Goal: Task Accomplishment & Management: Manage account settings

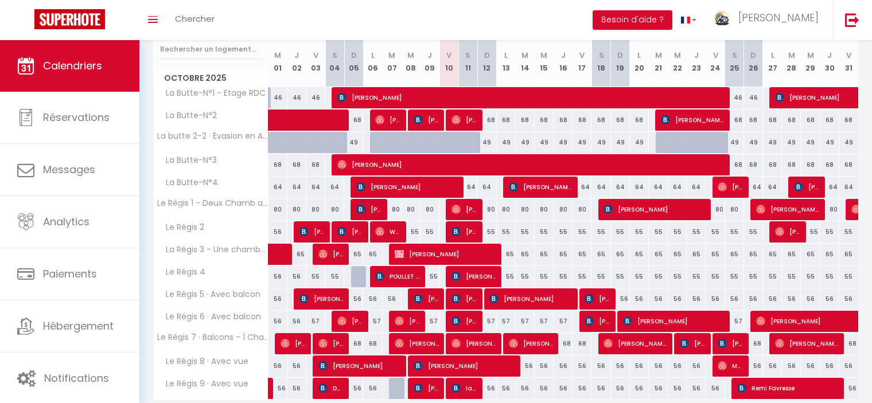
scroll to position [172, 0]
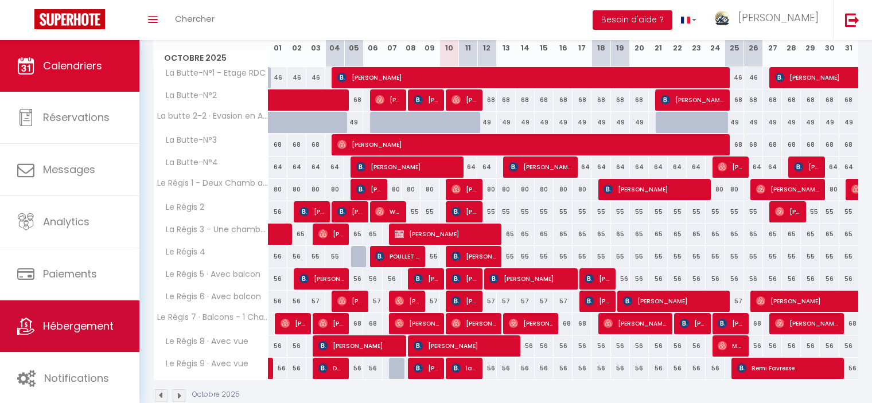
click at [75, 331] on span "Hébergement" at bounding box center [78, 326] width 71 height 14
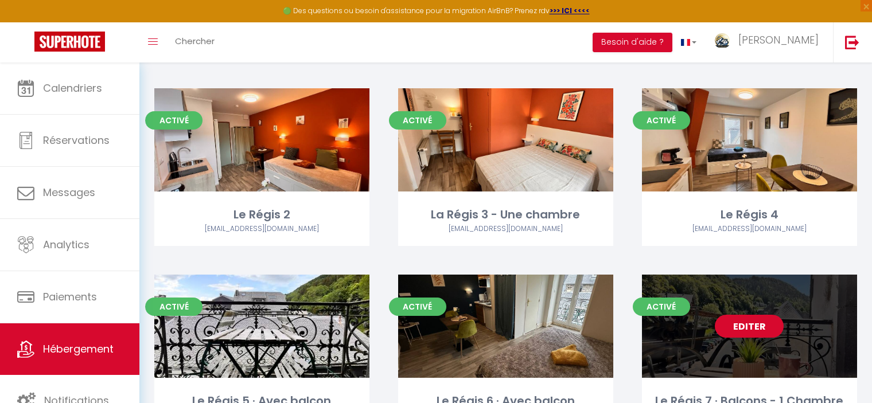
scroll to position [516, 0]
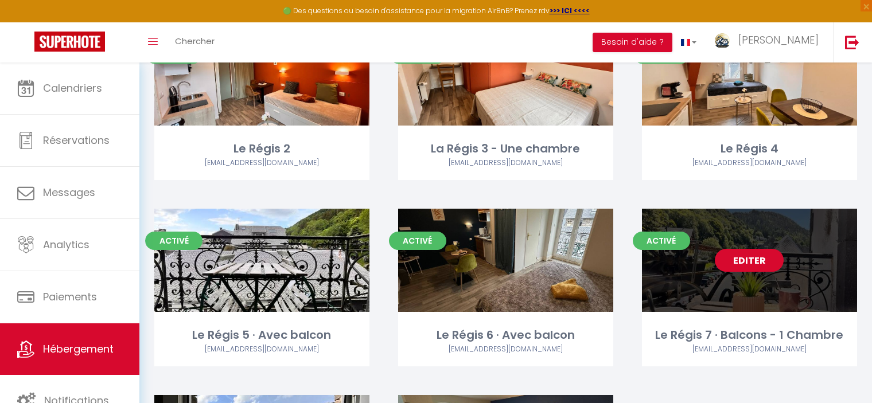
click at [750, 263] on link "Editer" at bounding box center [749, 260] width 69 height 23
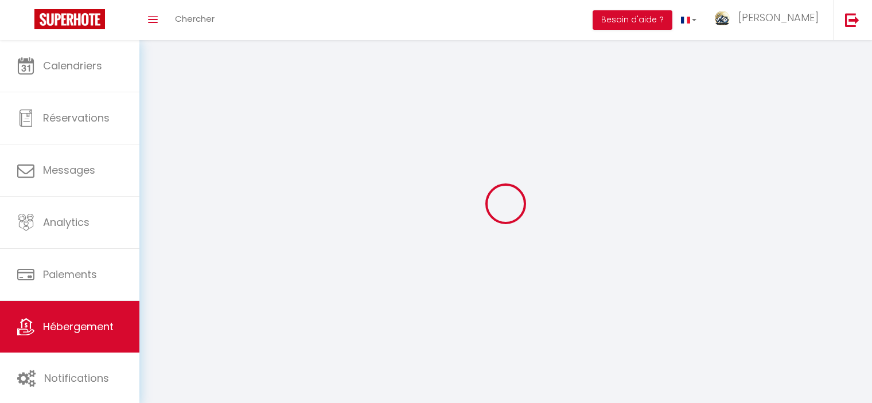
select select "1"
select select
select select "28"
select select
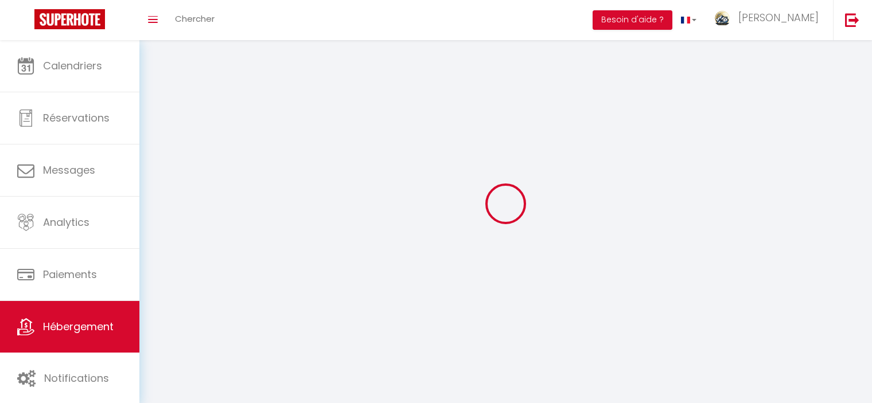
select select
checkbox input "false"
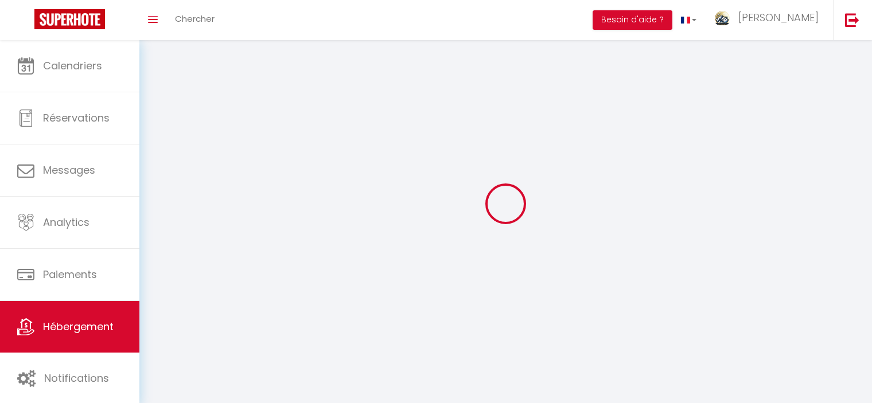
checkbox input "false"
select select
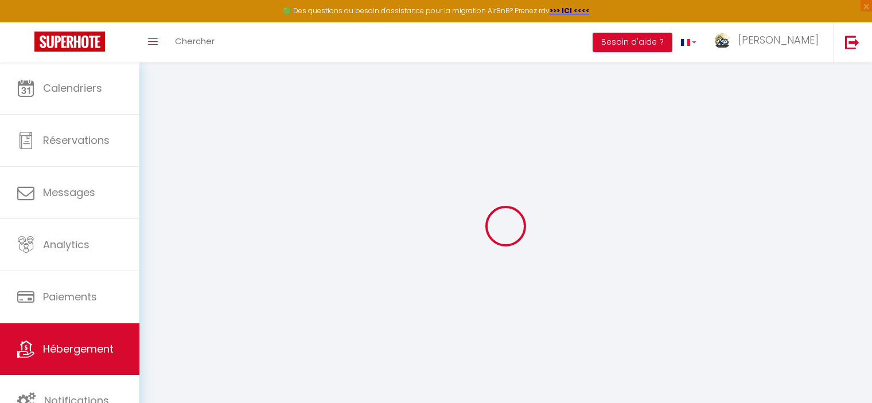
select select
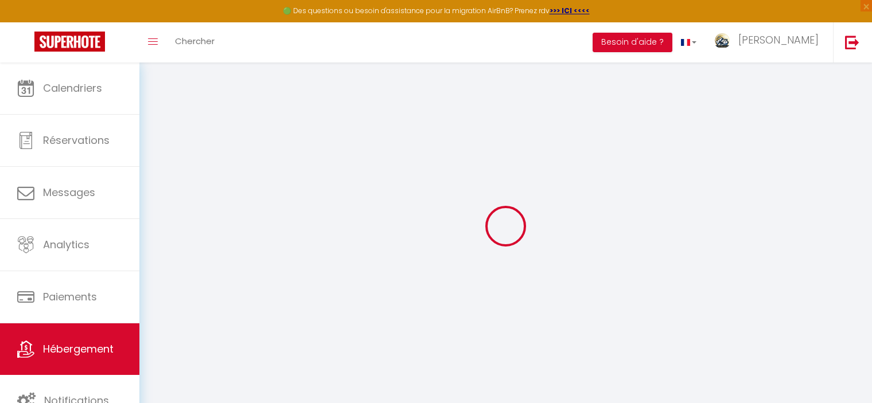
select select
checkbox input "false"
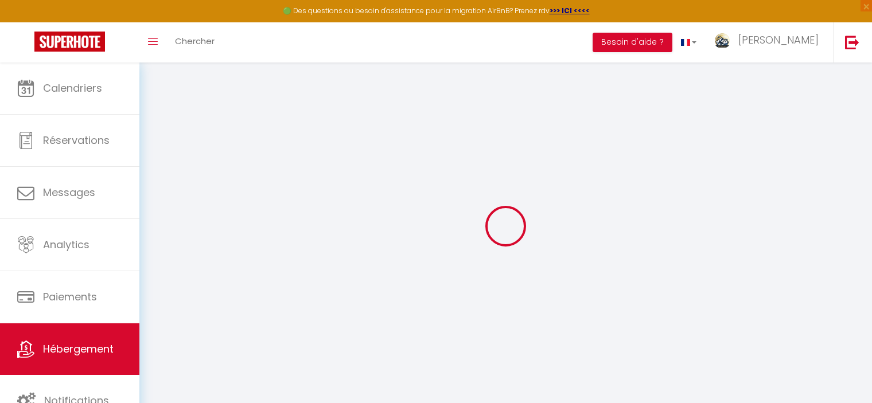
select select
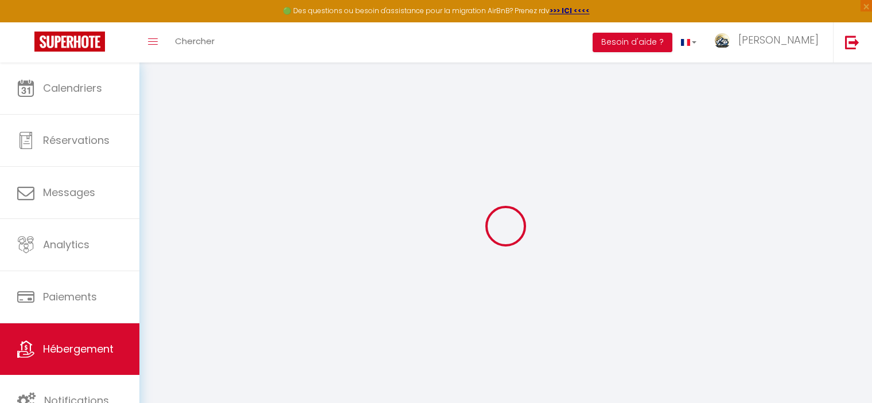
select select
checkbox input "false"
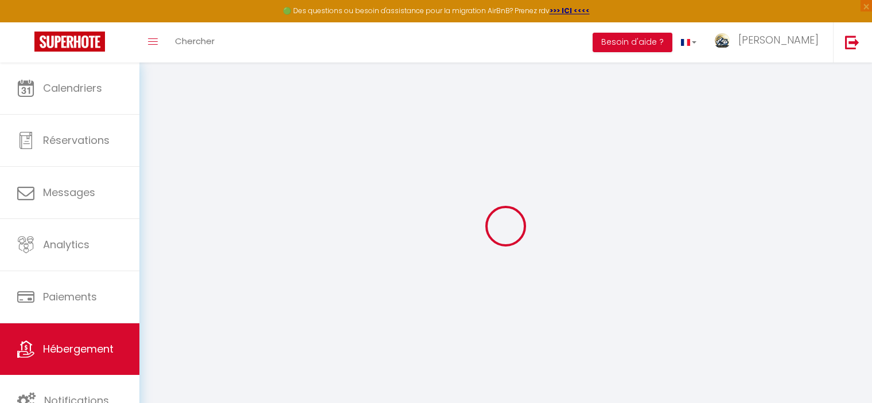
checkbox input "false"
select select
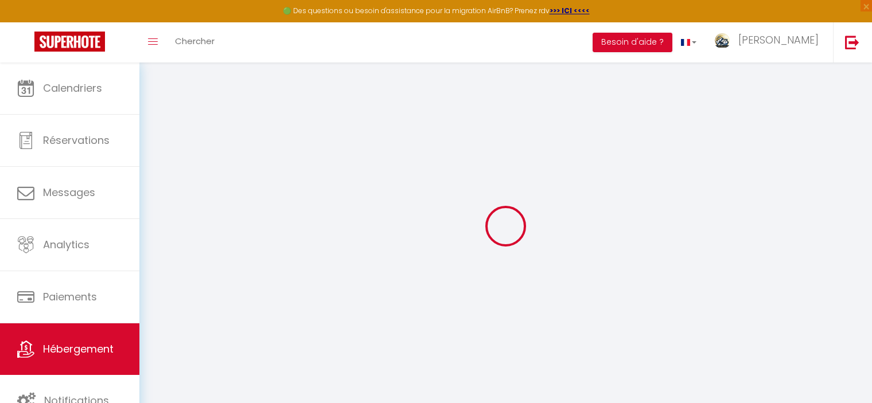
select select
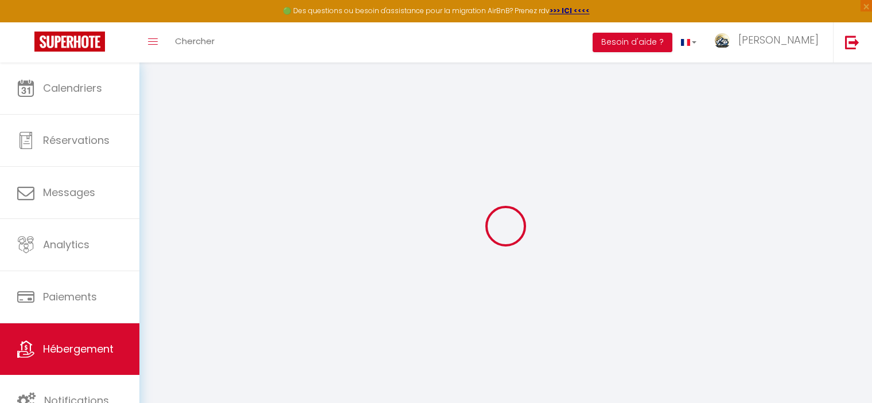
checkbox input "false"
select select
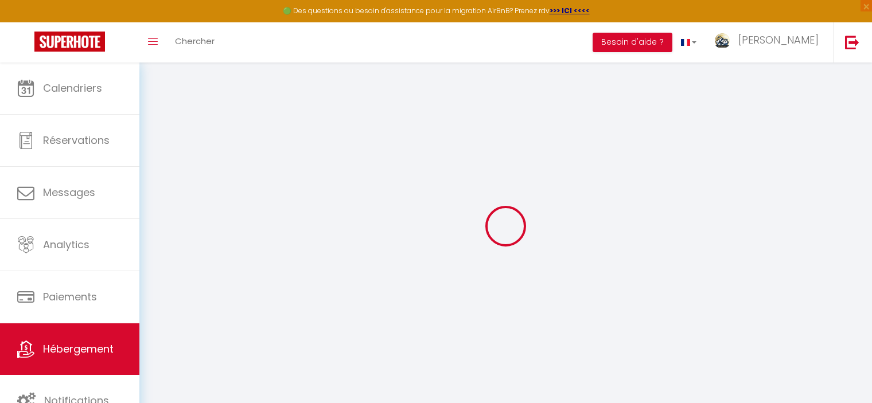
select select
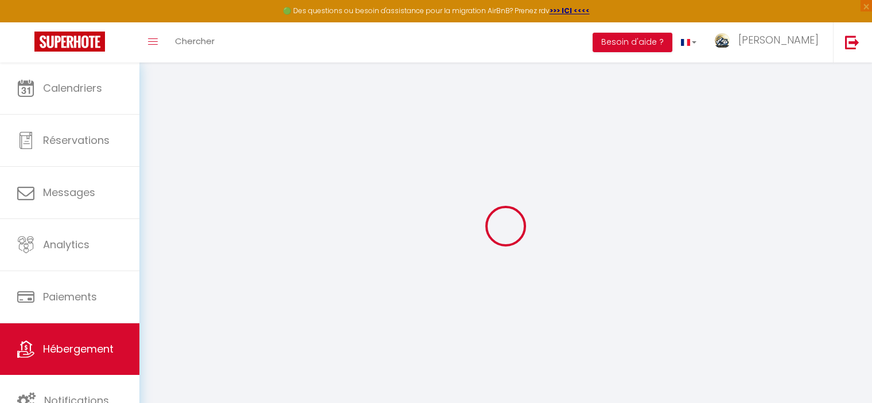
select select
checkbox input "false"
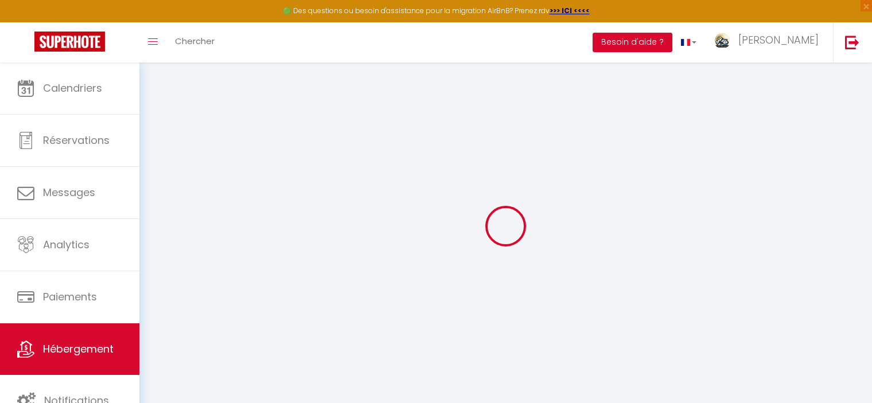
checkbox input "false"
select select
type input "Le Régis 7 · Balcons - 1 Chambre"
type input "68"
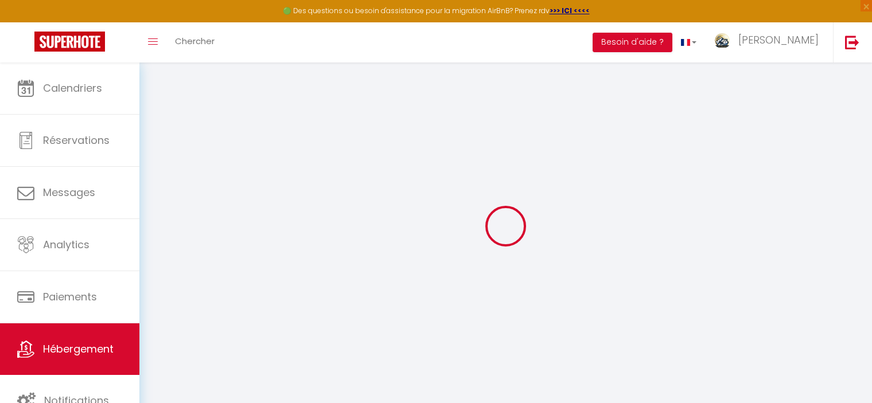
type input "5"
type input "1.35"
select select
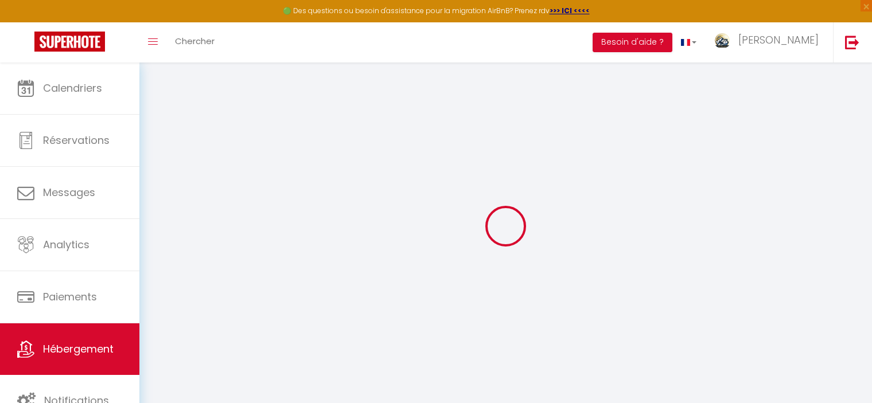
select select
type input "10 Avenue Georges Clemenceau"
type input "63240"
type input "Mont-Dore"
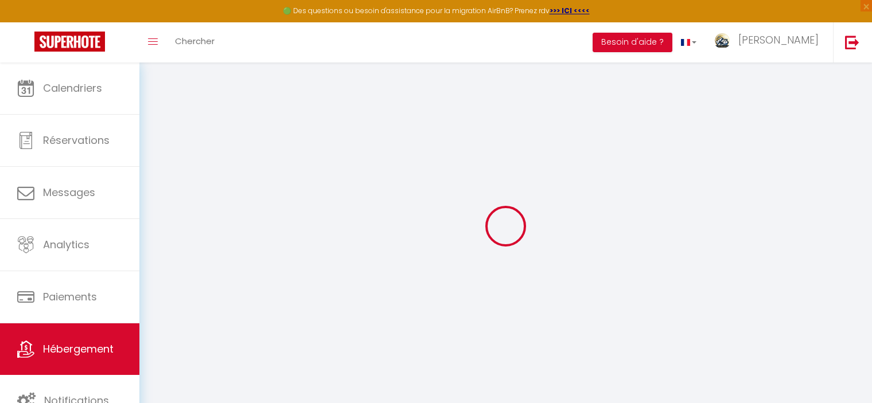
type input "[EMAIL_ADDRESS][DOMAIN_NAME]"
select select "14915"
checkbox input "false"
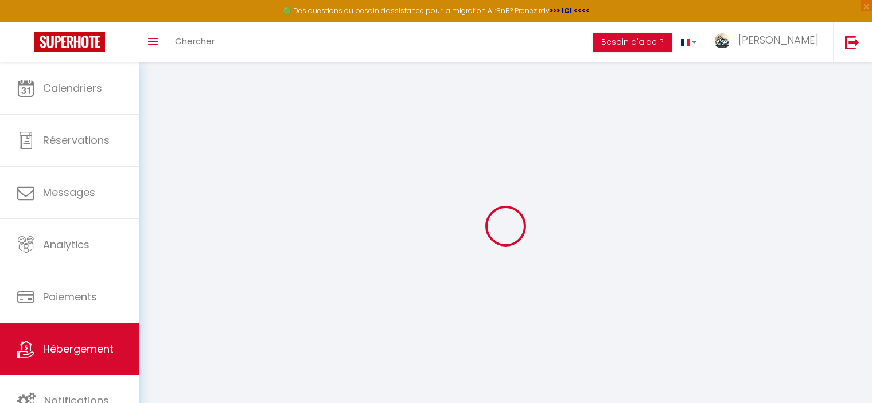
checkbox input "false"
radio input "true"
type input "0"
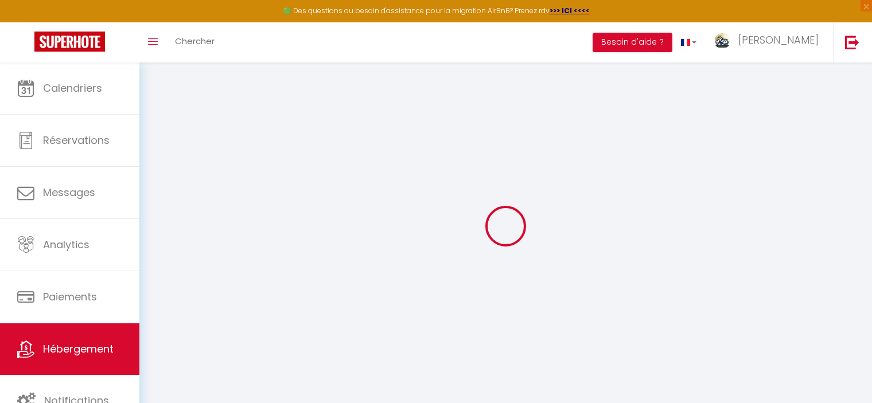
type input "0"
select select
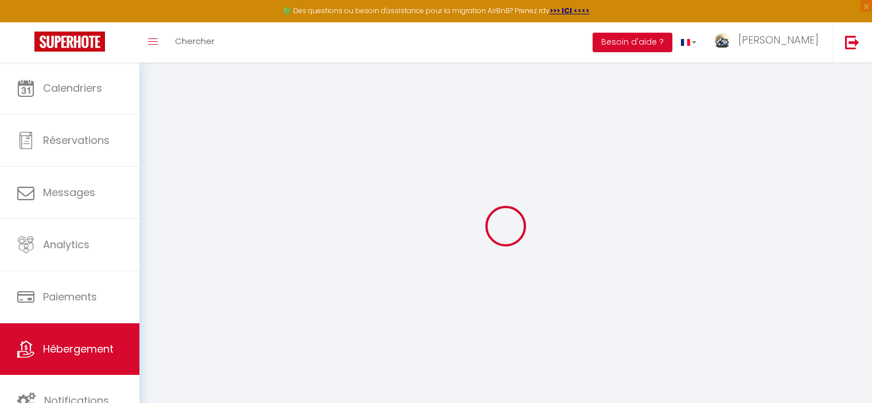
select select
checkbox input "false"
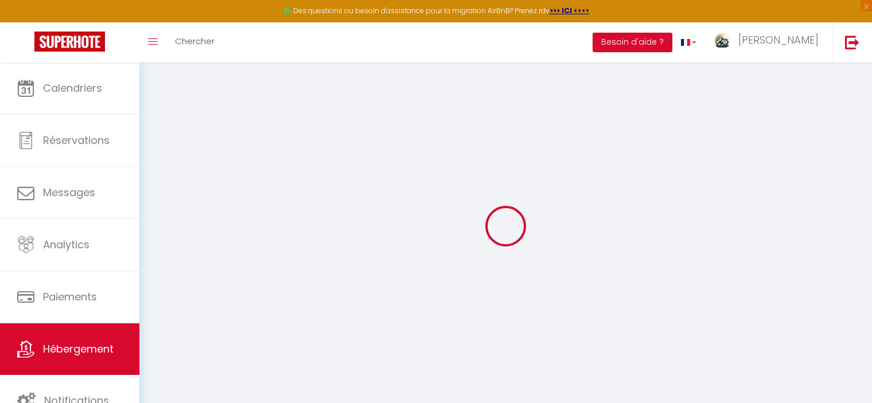
select select
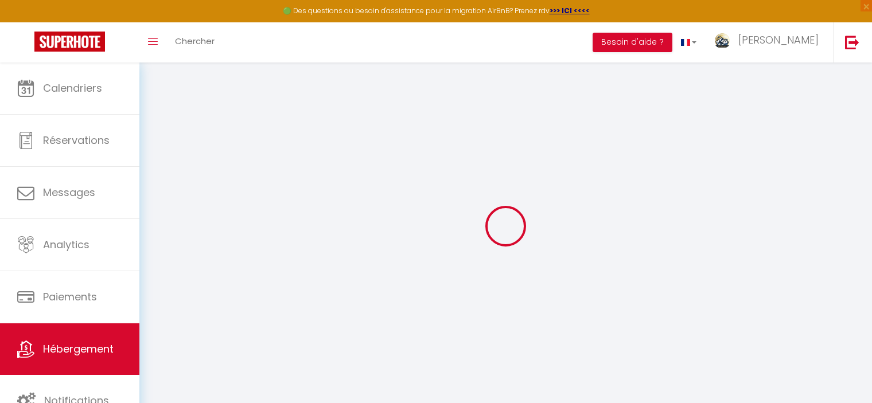
checkbox input "false"
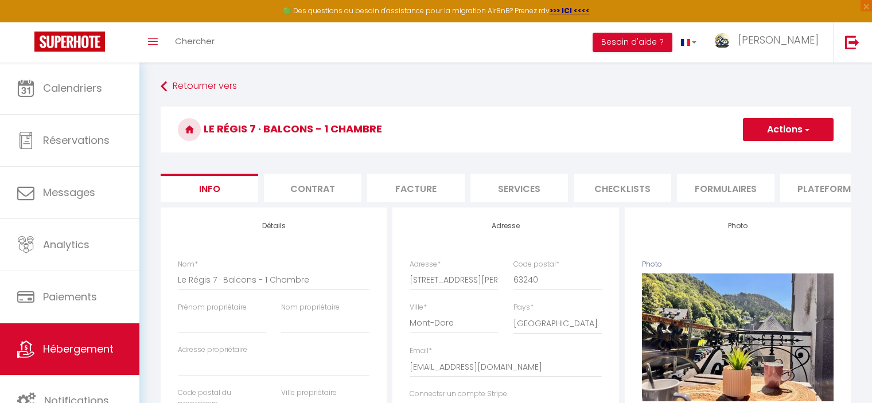
checkbox input "false"
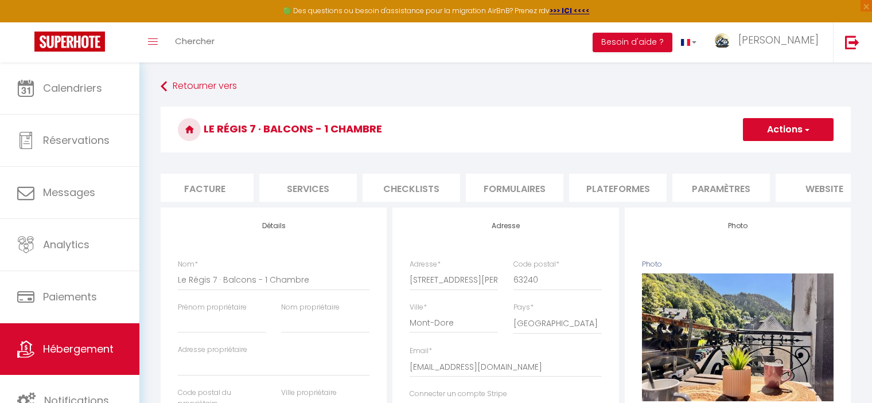
click at [709, 187] on li "Paramètres" at bounding box center [720, 188] width 97 height 28
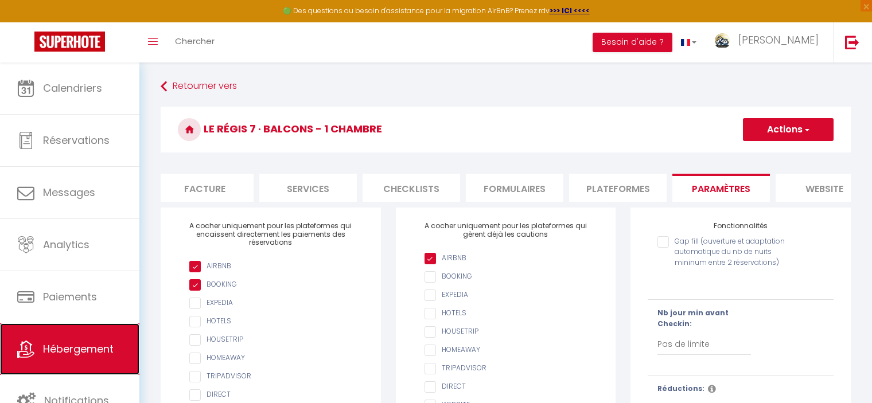
click at [97, 341] on link "Hébergement" at bounding box center [69, 349] width 139 height 52
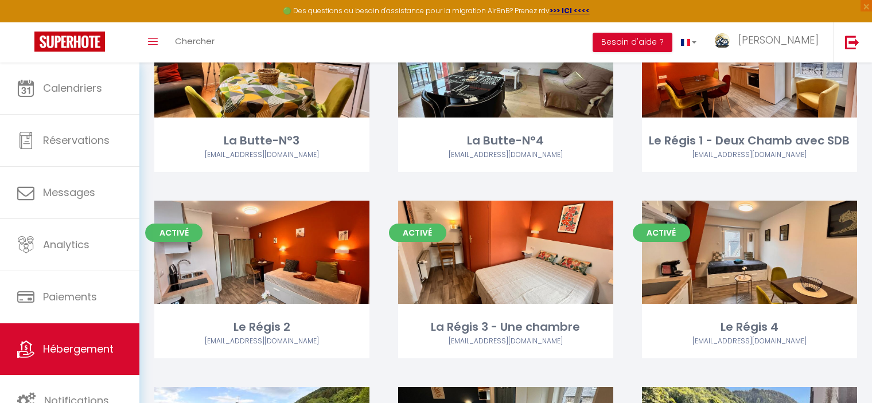
scroll to position [344, 0]
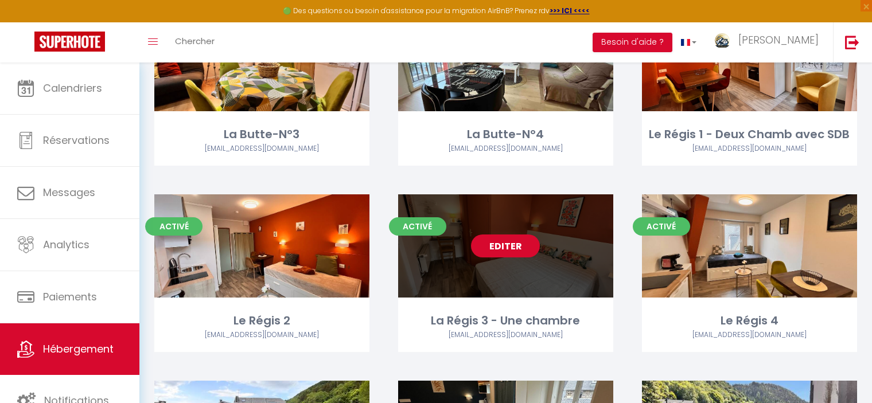
click at [494, 251] on link "Editer" at bounding box center [505, 246] width 69 height 23
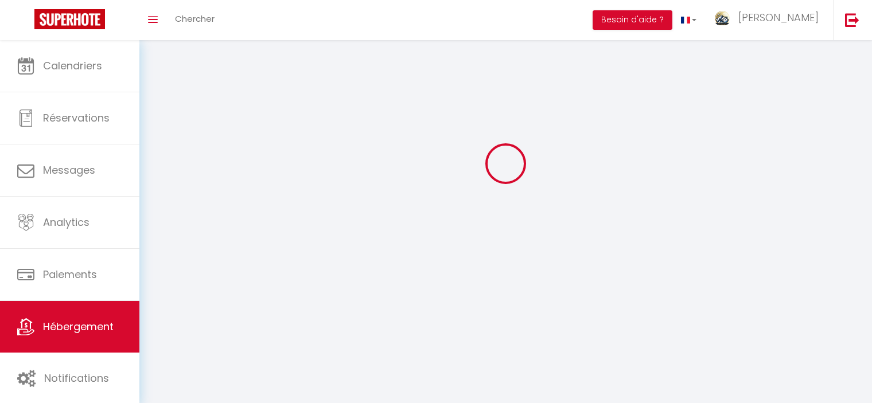
select select
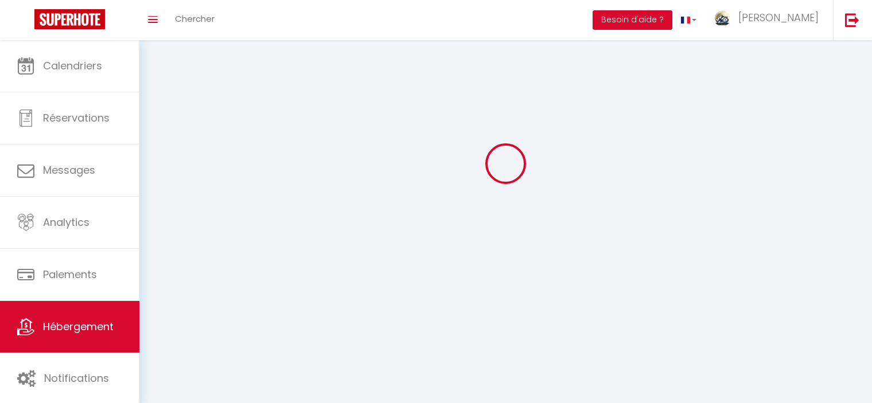
select select "1"
select select
checkbox input "false"
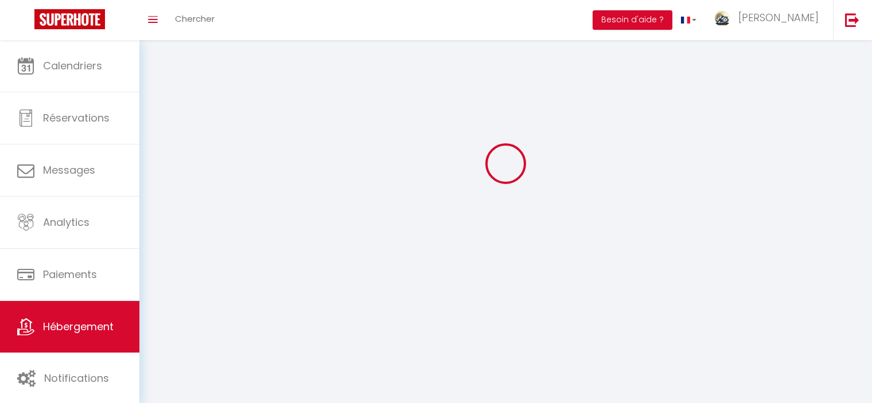
checkbox input "false"
select select "28"
select select
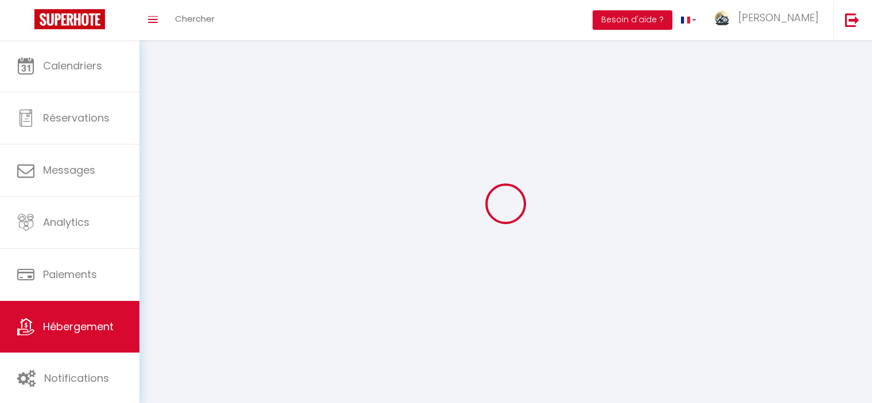
select select
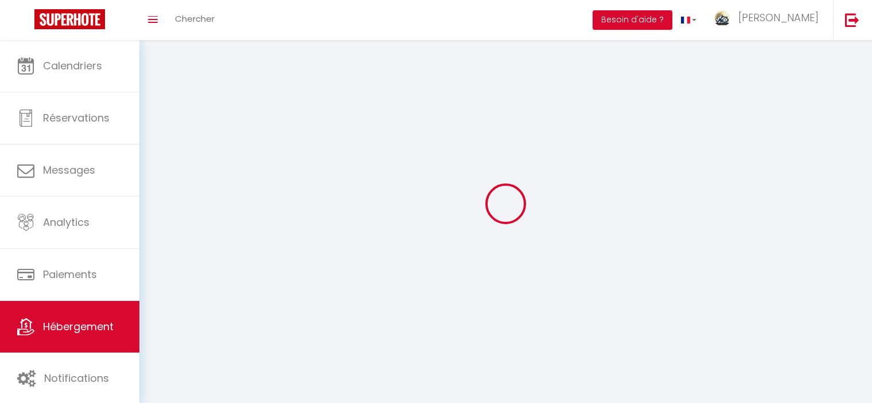
checkbox input "false"
select select
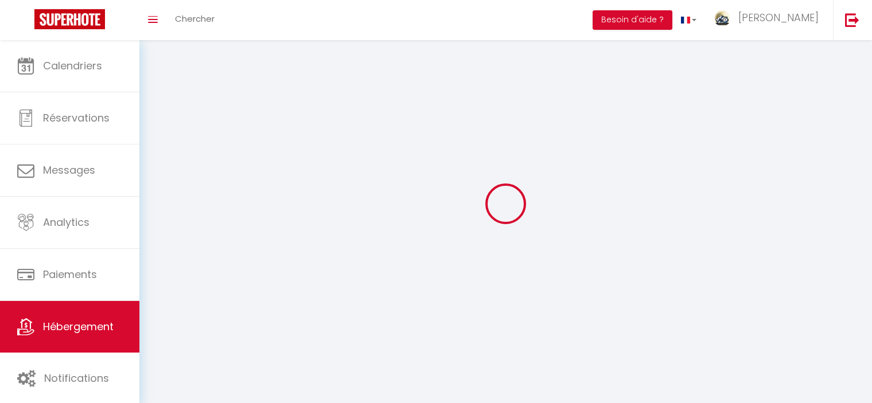
select select
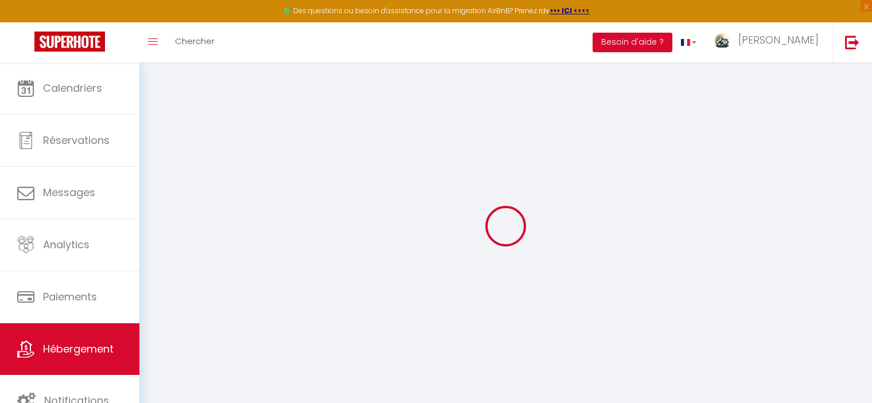
select select
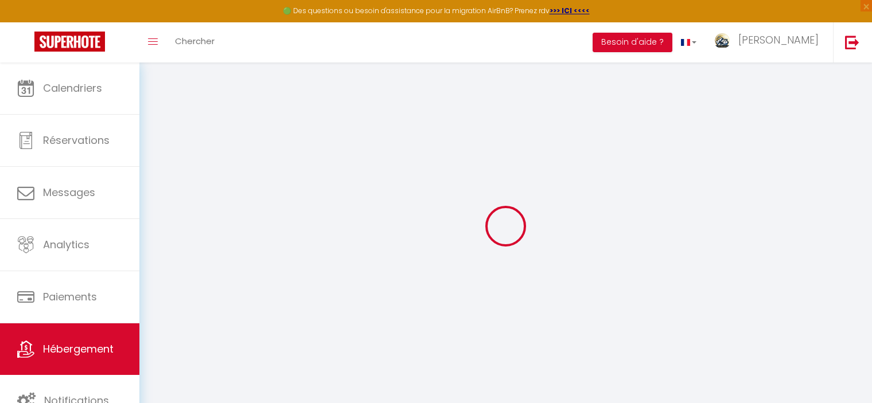
select select
checkbox input "false"
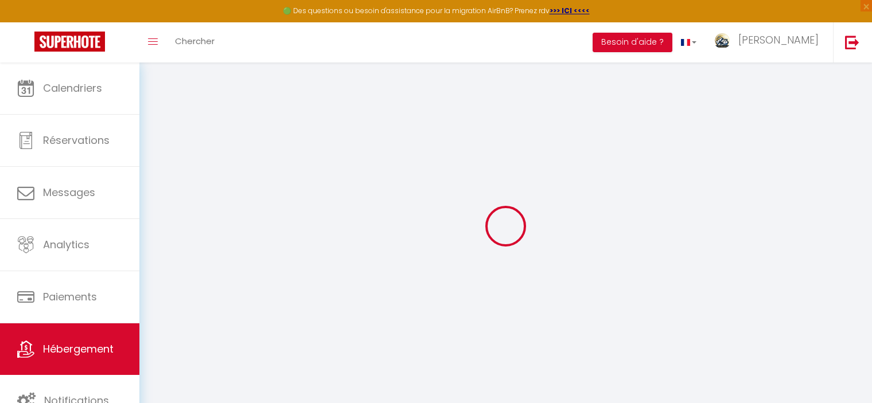
select select
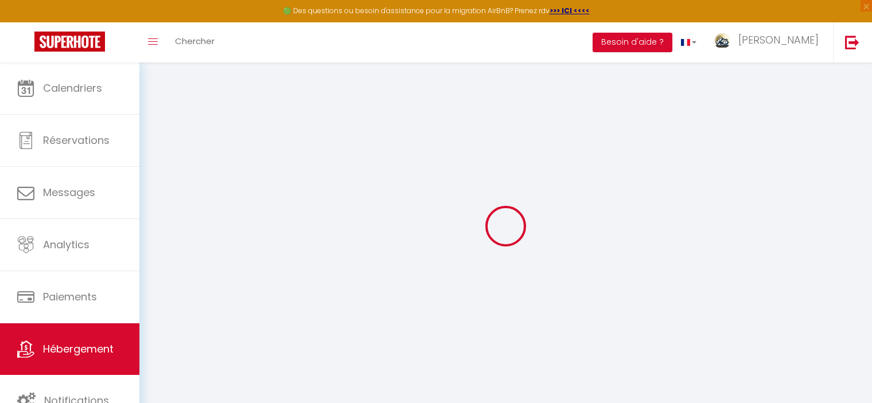
select select
checkbox input "false"
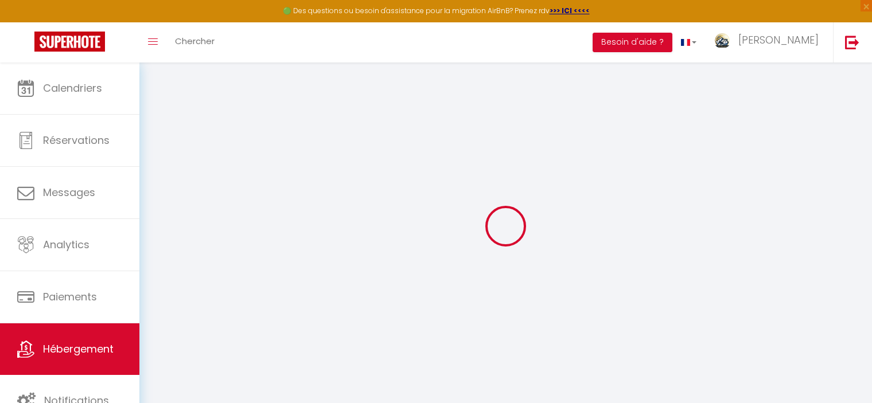
checkbox input "false"
select select
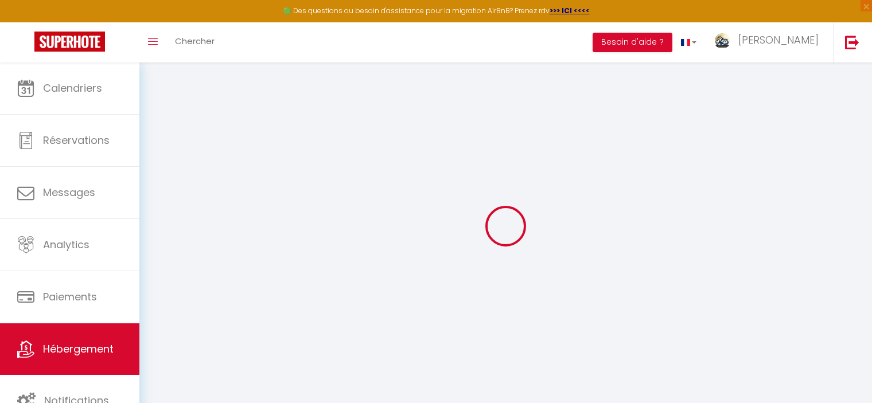
select select
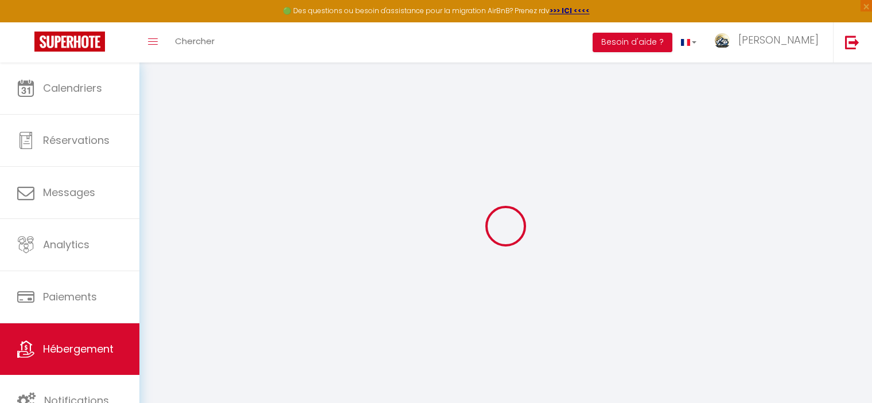
checkbox input "false"
select select
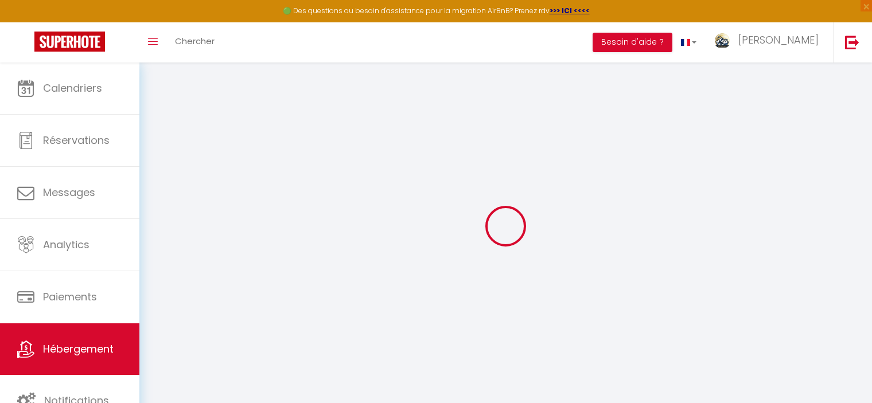
select select
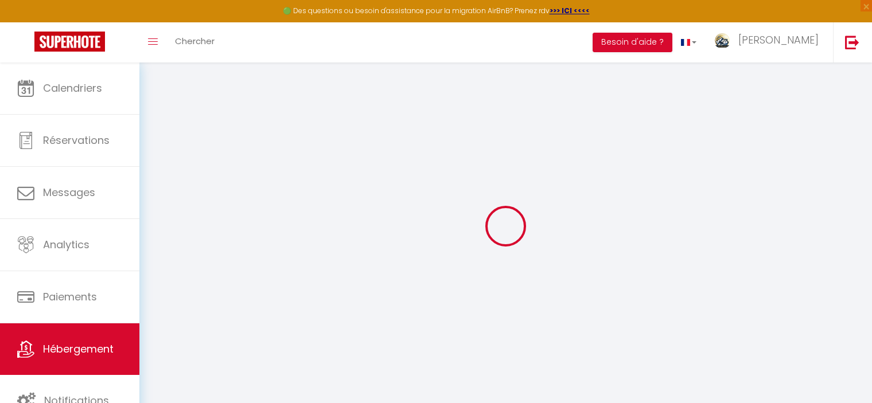
select select
checkbox input "false"
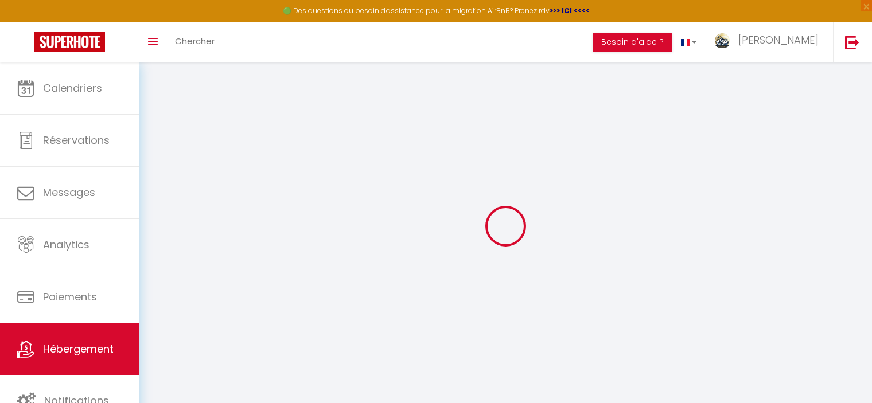
checkbox input "false"
select select
type input "La Régis 3 - Une chambre"
type input "[PERSON_NAME]"
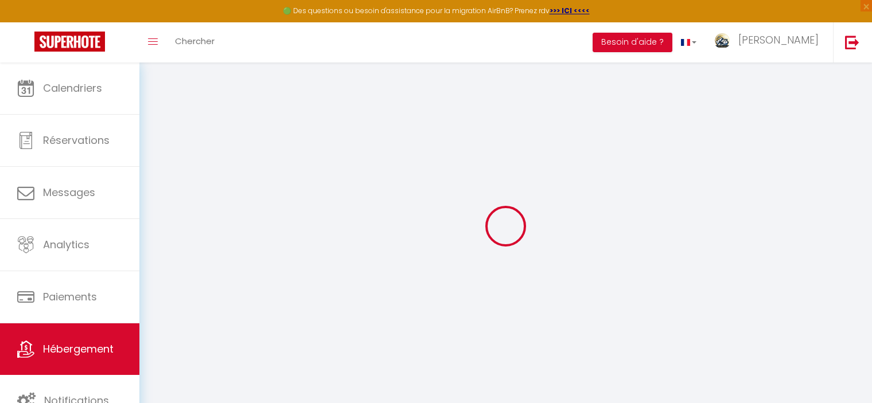
type input "LEPAROUX"
type input "65"
type input "5"
type input "1.35"
select select
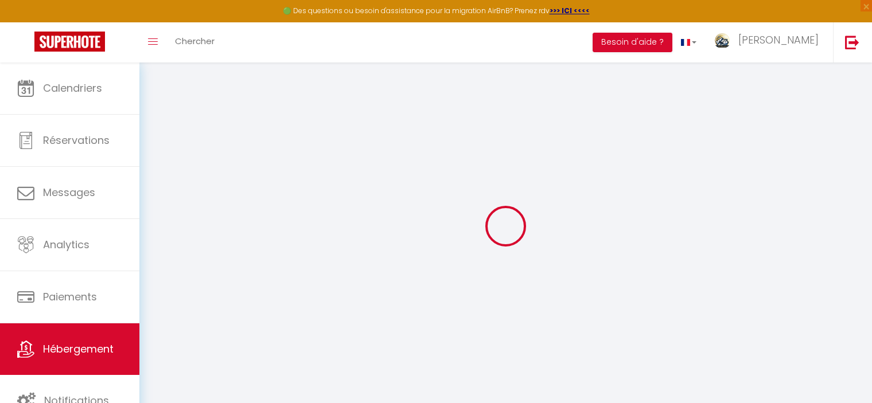
select select
type input "10 Avenue Georges Clémenceau"
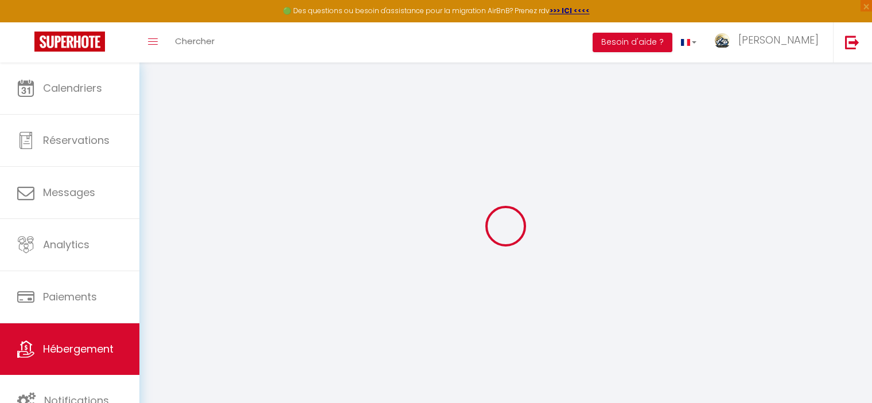
type input "63240"
type input "Mont-Dore"
type input "[EMAIL_ADDRESS][DOMAIN_NAME]"
select select "14915"
checkbox input "false"
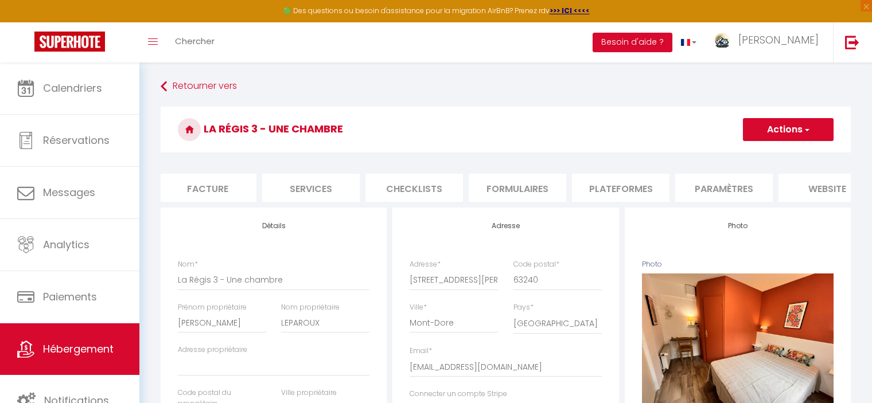
scroll to position [0, 211]
click at [615, 190] on li "Plateformes" at bounding box center [617, 188] width 97 height 28
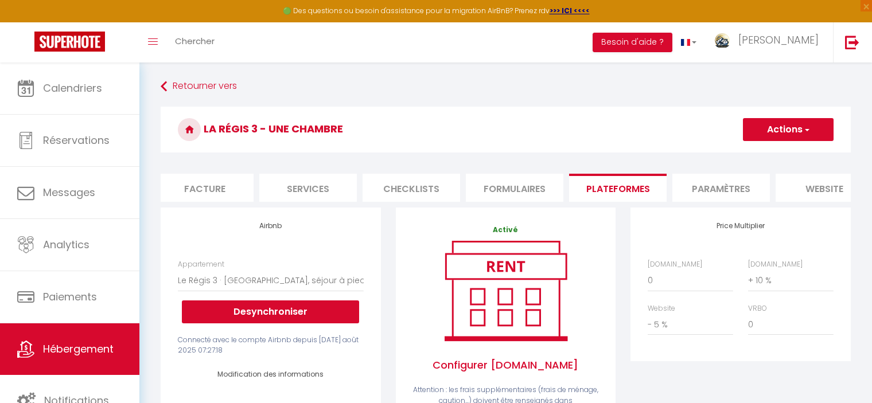
click at [712, 179] on li "Paramètres" at bounding box center [720, 188] width 97 height 28
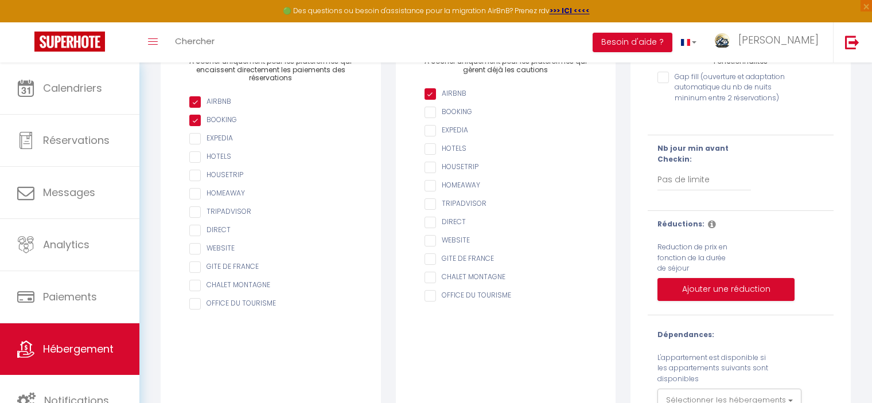
scroll to position [220, 0]
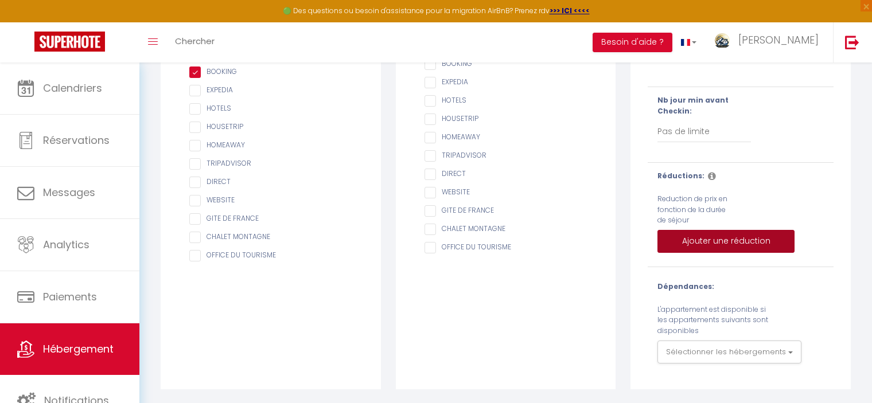
click at [708, 247] on button "Ajouter une réduction" at bounding box center [725, 241] width 137 height 23
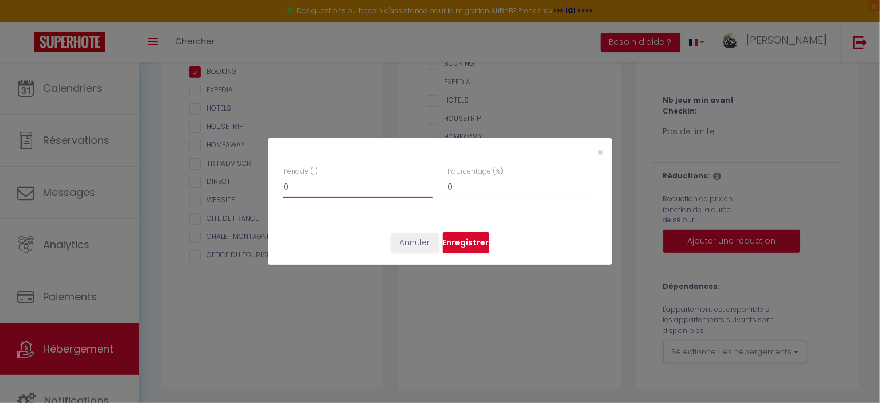
drag, startPoint x: 312, startPoint y: 188, endPoint x: 258, endPoint y: 183, distance: 54.7
click at [258, 183] on div "× Période (j) 0 Pourcentage (%) 0 Annuler Enregistrer" at bounding box center [440, 201] width 880 height 403
click at [452, 188] on input "0" at bounding box center [518, 187] width 142 height 21
click at [463, 239] on button "Enregistrer" at bounding box center [466, 243] width 46 height 22
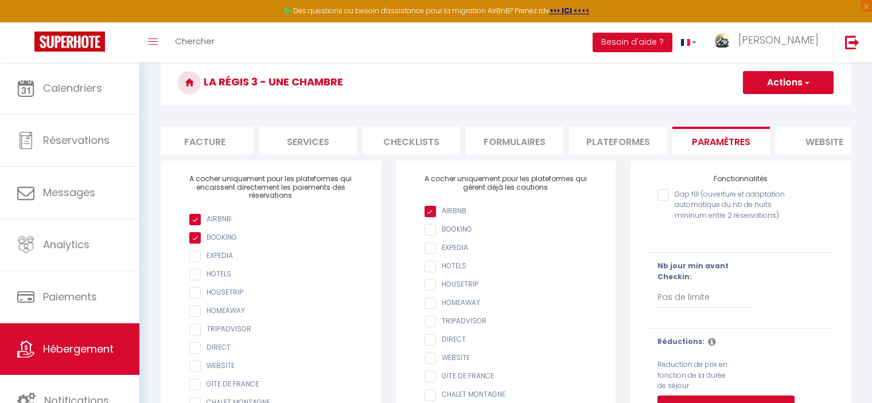
scroll to position [0, 0]
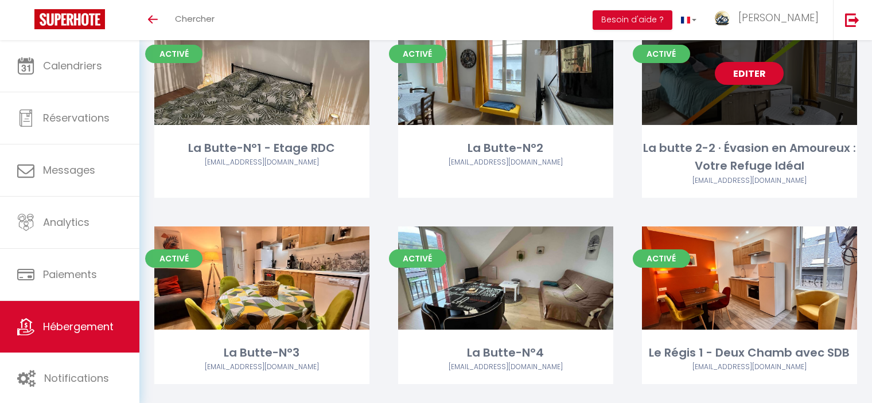
scroll to position [172, 0]
